Goal: Task Accomplishment & Management: Manage account settings

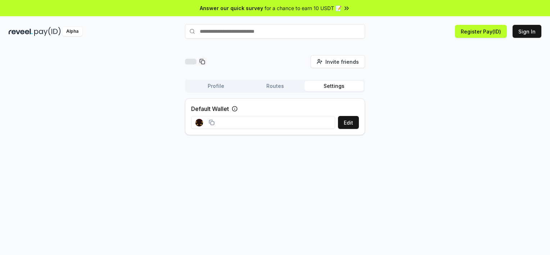
click at [278, 120] on input at bounding box center [263, 122] width 144 height 13
click at [211, 124] on rect at bounding box center [212, 122] width 3 height 3
click at [314, 124] on input at bounding box center [263, 122] width 144 height 13
click at [287, 88] on button "Routes" at bounding box center [275, 86] width 59 height 10
click at [211, 86] on button "Profile" at bounding box center [216, 86] width 59 height 10
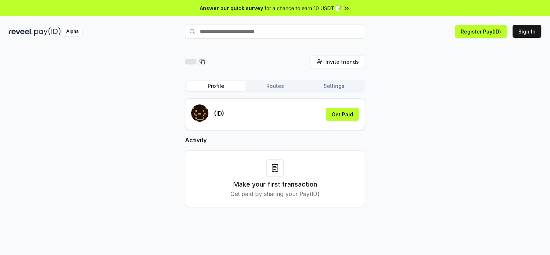
click at [336, 88] on button "Settings" at bounding box center [334, 86] width 59 height 10
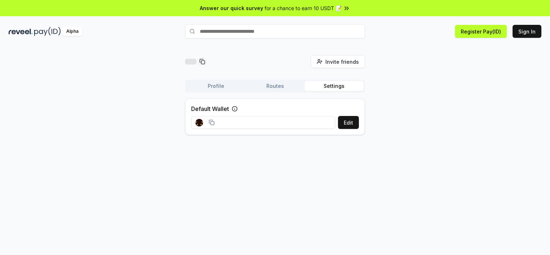
click at [257, 35] on input "text" at bounding box center [275, 31] width 180 height 14
click at [203, 61] on icon at bounding box center [203, 62] width 6 height 6
click at [204, 62] on icon at bounding box center [203, 62] width 6 height 6
